Goal: Navigation & Orientation: Find specific page/section

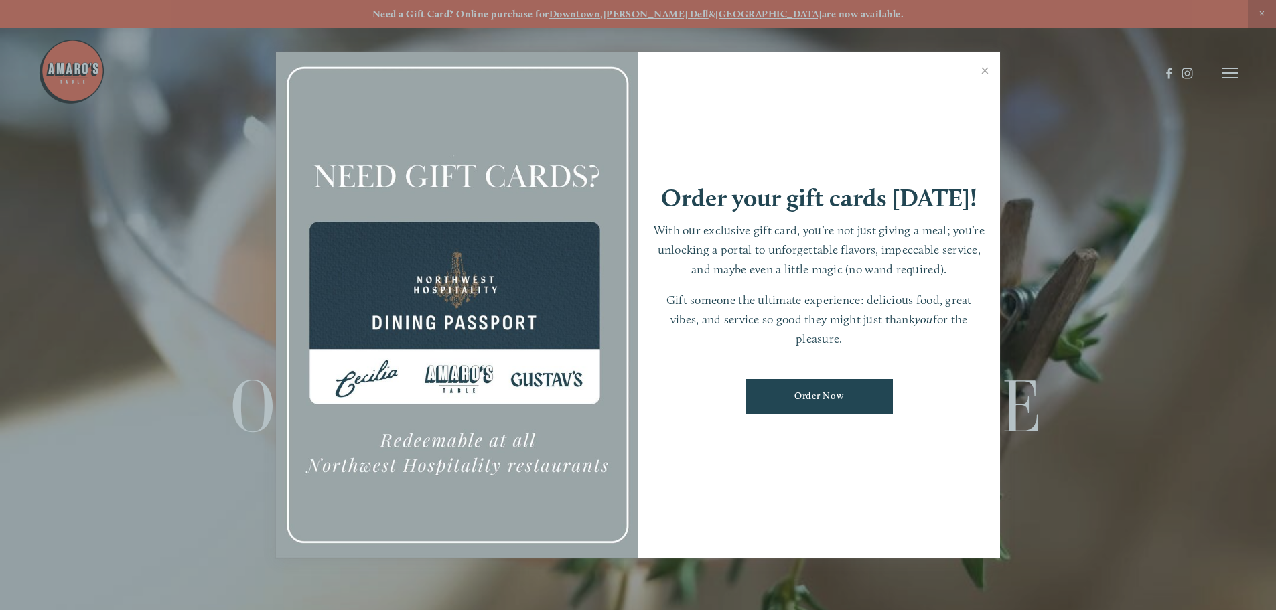
click at [983, 70] on link "Close" at bounding box center [985, 73] width 26 height 38
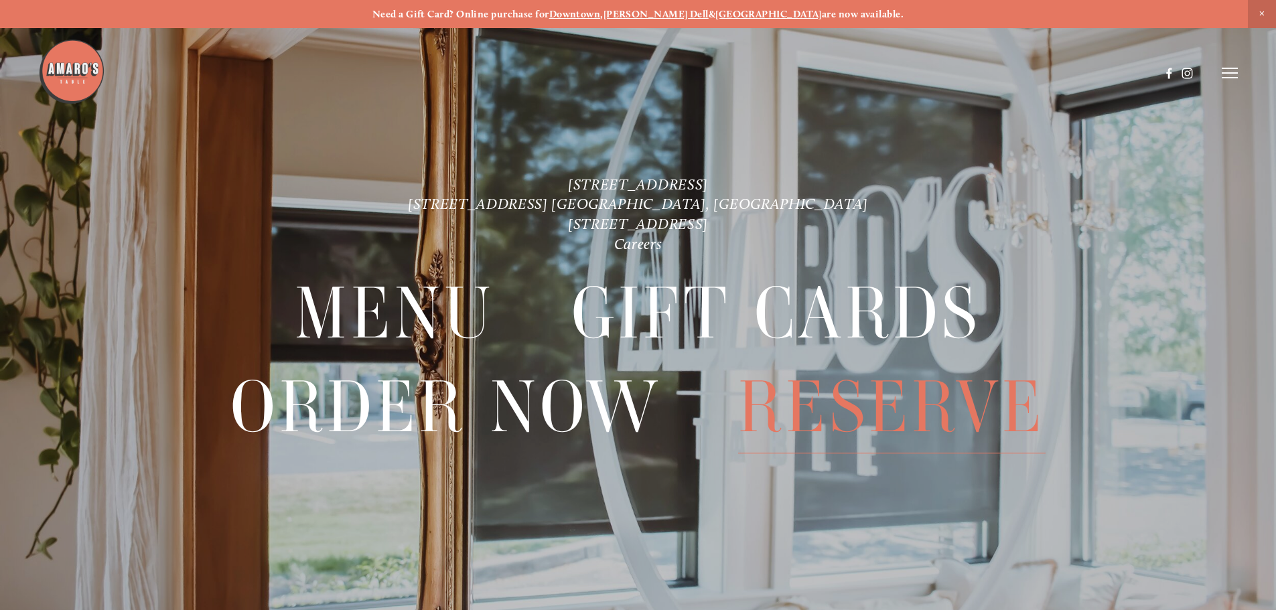
click at [910, 411] on span "Reserve" at bounding box center [891, 407] width 307 height 92
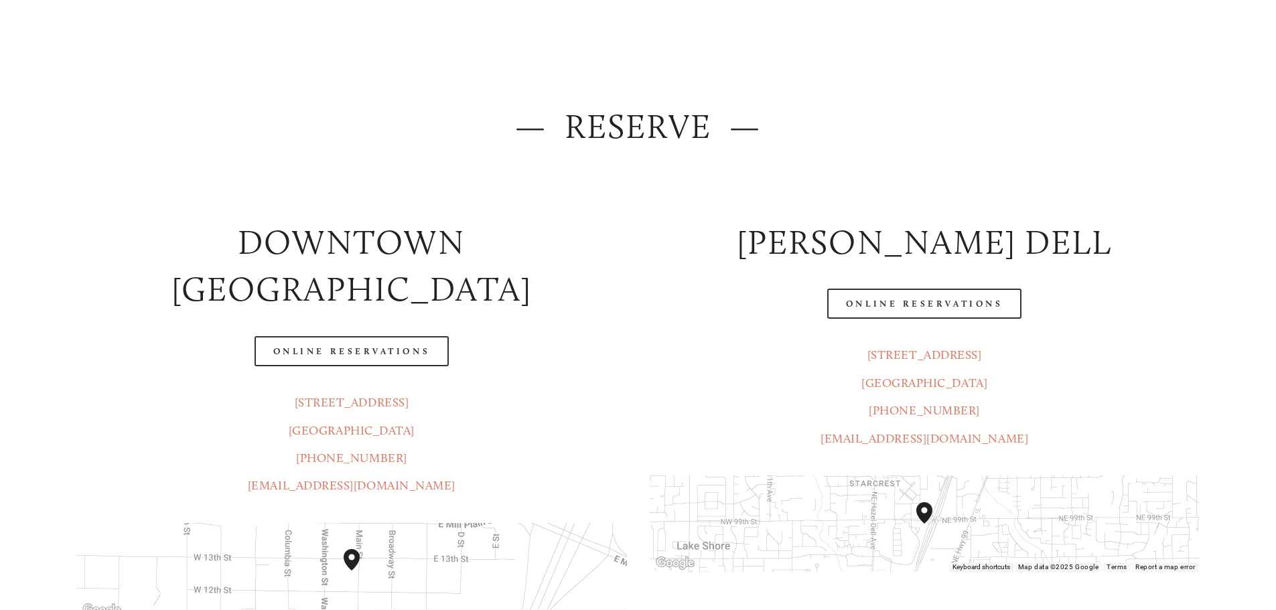
scroll to position [134, 0]
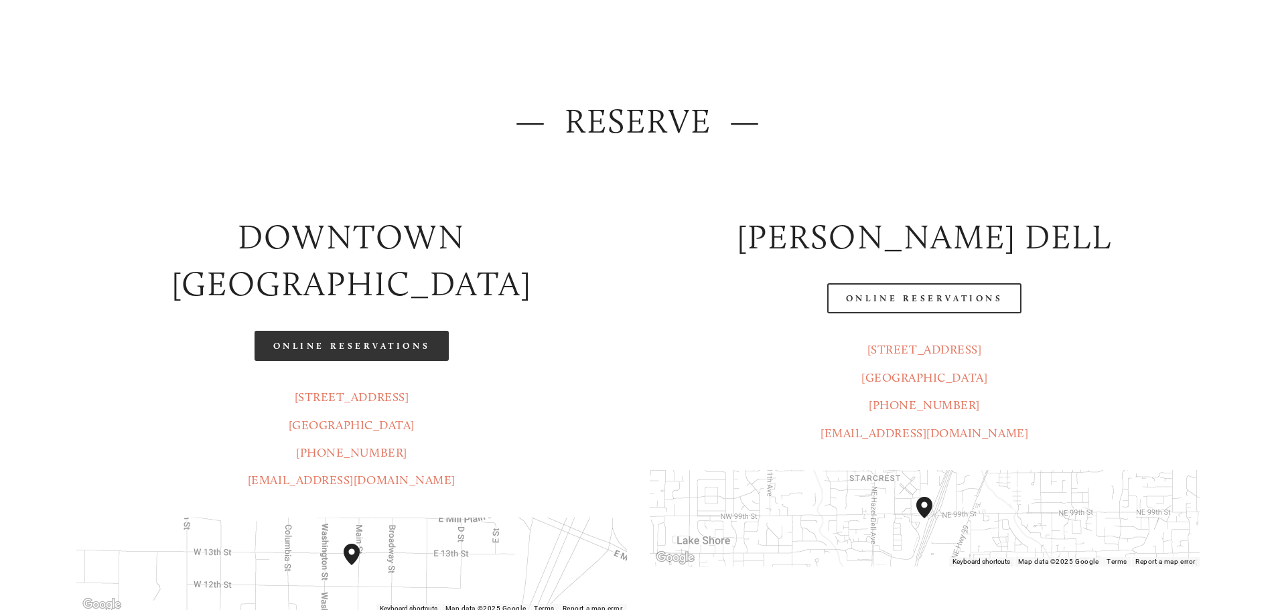
click at [355, 331] on link "Online Reservations" at bounding box center [352, 346] width 194 height 30
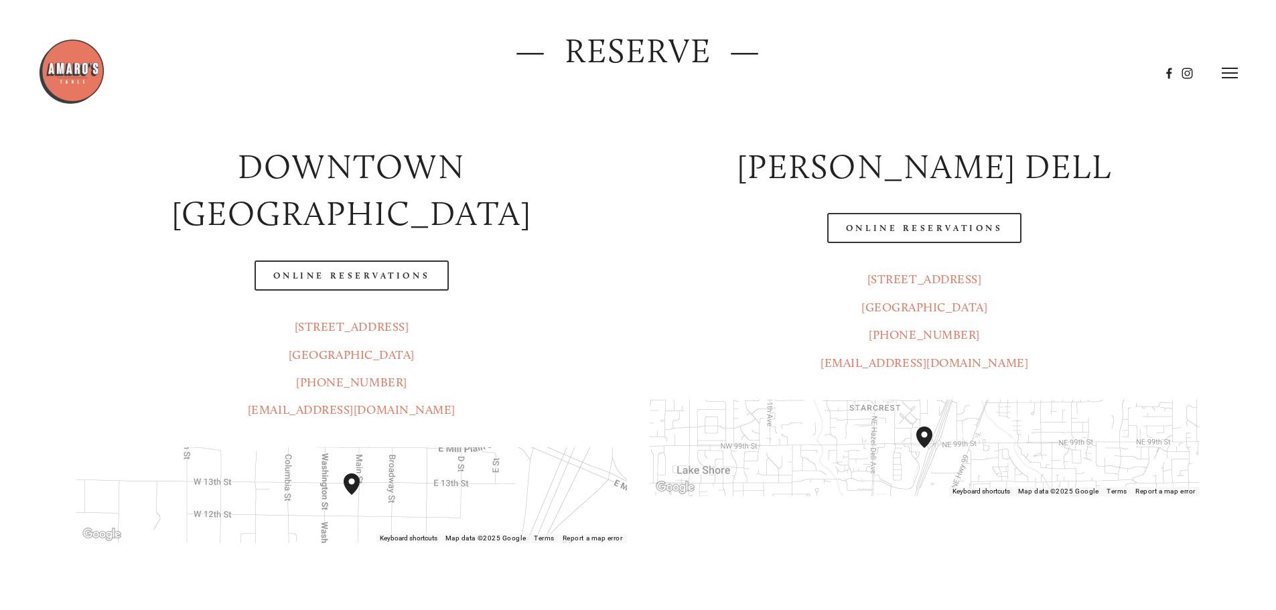
scroll to position [0, 0]
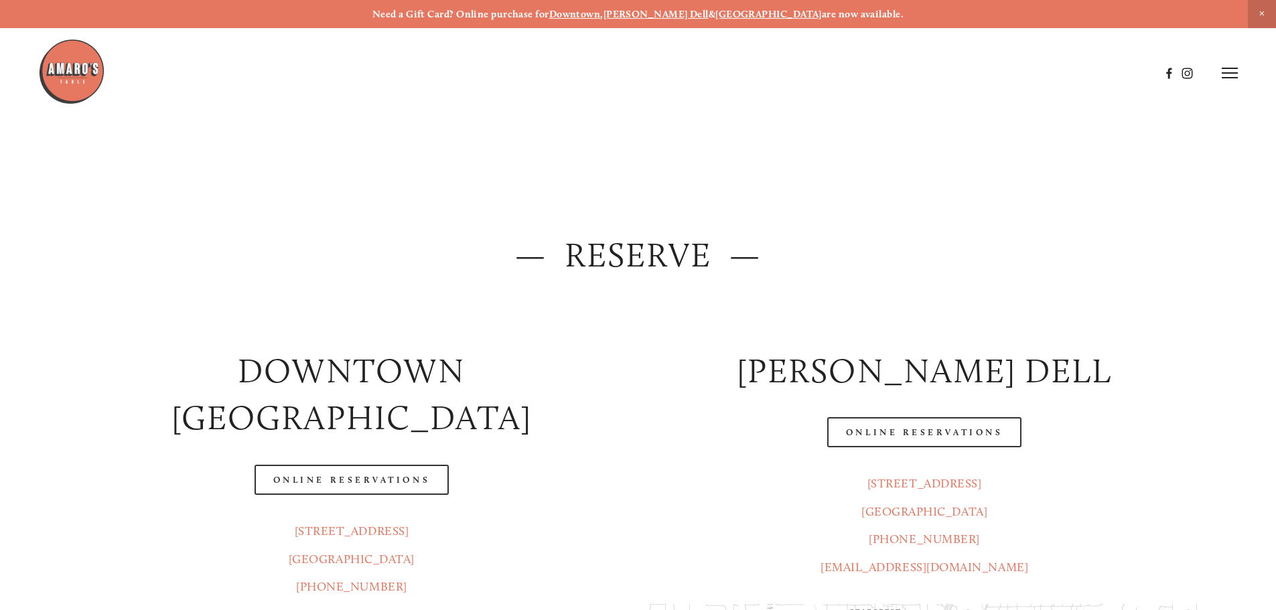
click at [71, 69] on img at bounding box center [71, 71] width 67 height 67
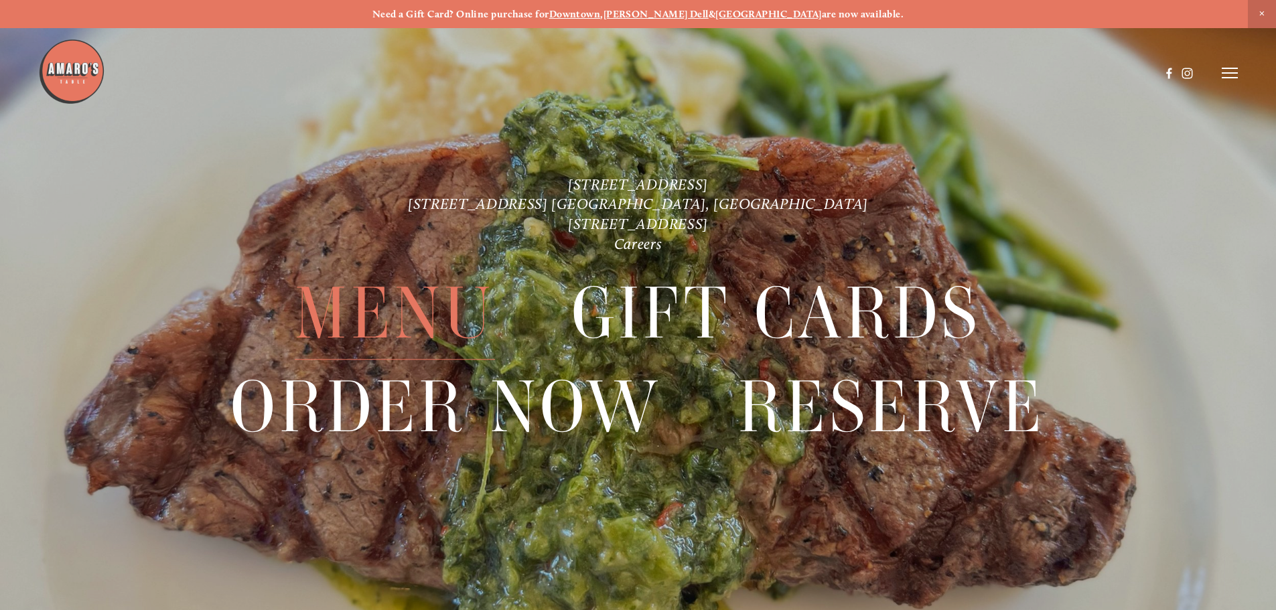
click at [432, 320] on span "Menu" at bounding box center [395, 314] width 200 height 92
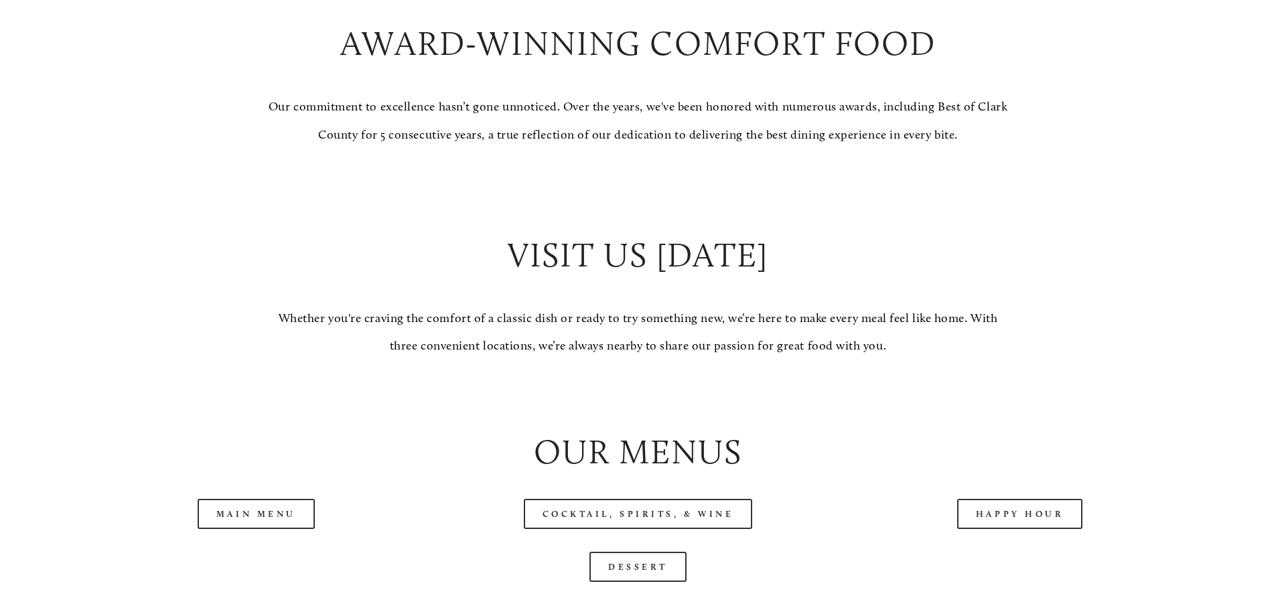
scroll to position [1541, 0]
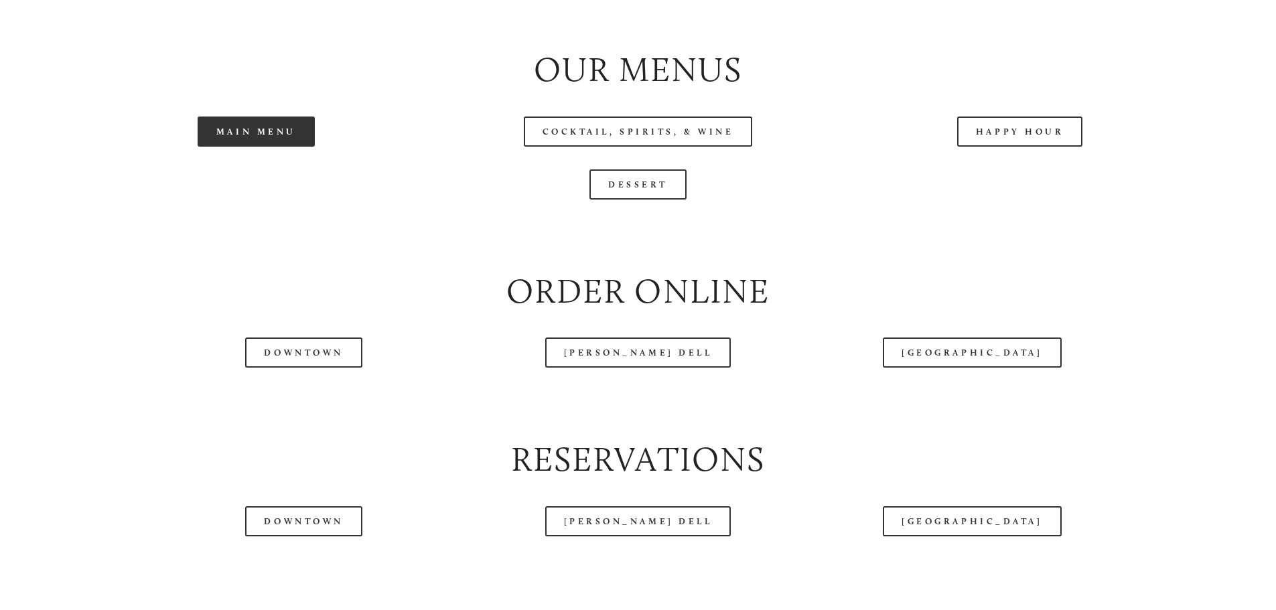
click at [261, 147] on link "Main Menu" at bounding box center [256, 132] width 117 height 30
